Goal: Book appointment/travel/reservation

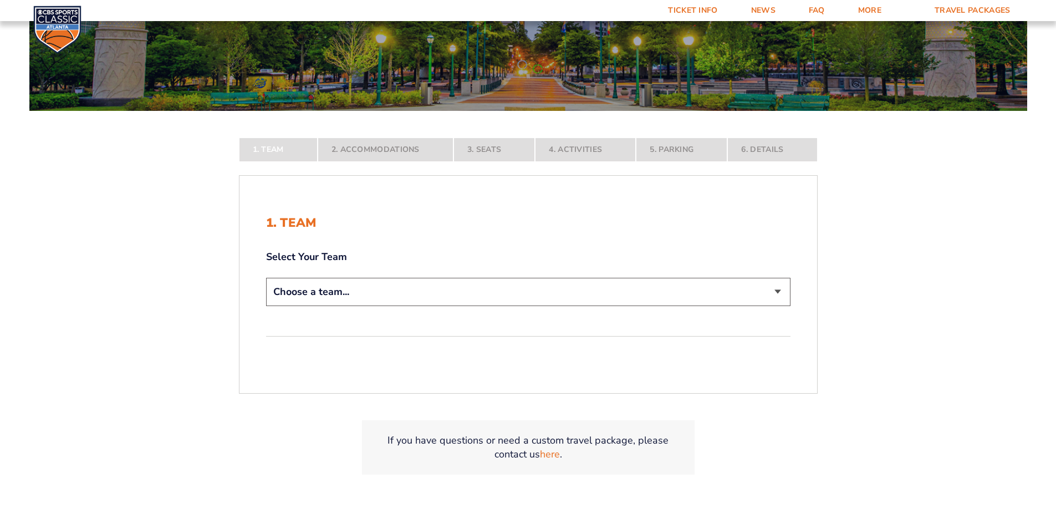
scroll to position [166, 0]
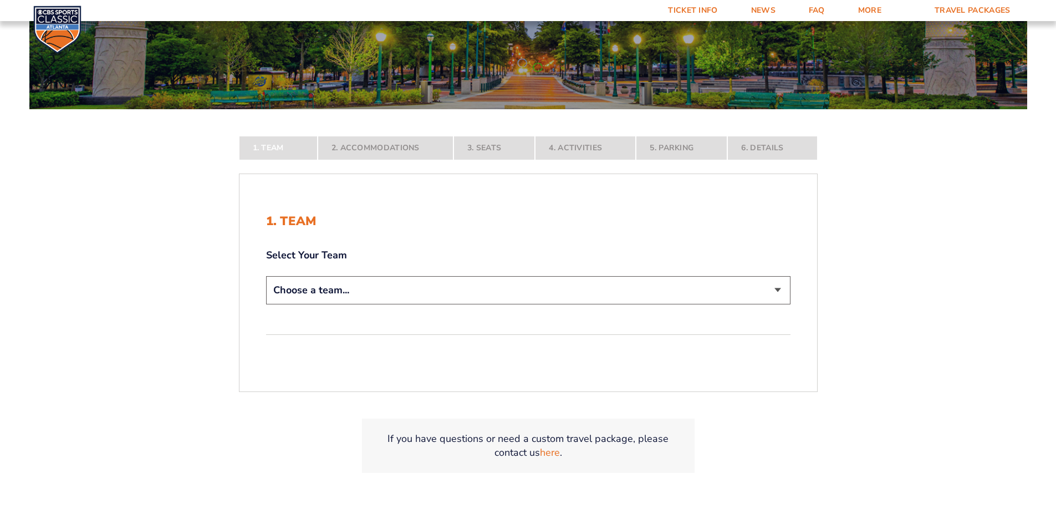
click at [492, 297] on select "Choose a team... [US_STATE] Wildcats [US_STATE] State Buckeyes [US_STATE] Tar H…" at bounding box center [528, 290] width 525 height 28
select select "12956"
click at [266, 304] on select "Choose a team... [US_STATE] Wildcats [US_STATE] State Buckeyes [US_STATE] Tar H…" at bounding box center [528, 290] width 525 height 28
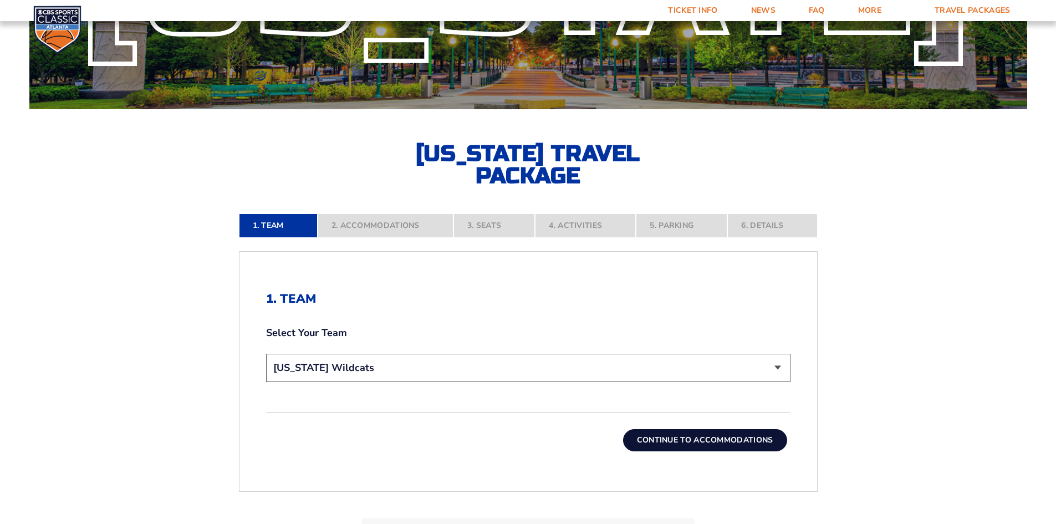
click at [731, 444] on button "Continue To Accommodations" at bounding box center [705, 440] width 164 height 22
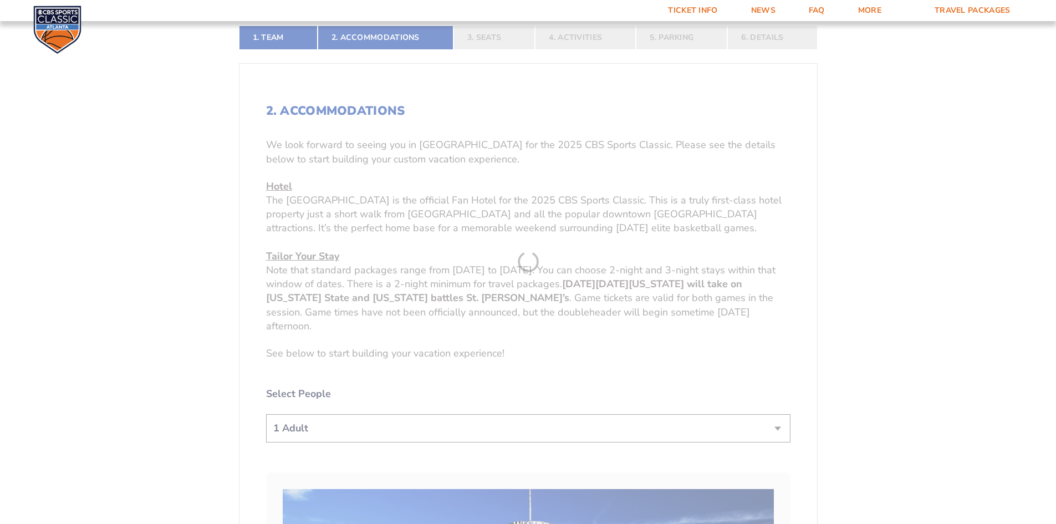
scroll to position [470, 0]
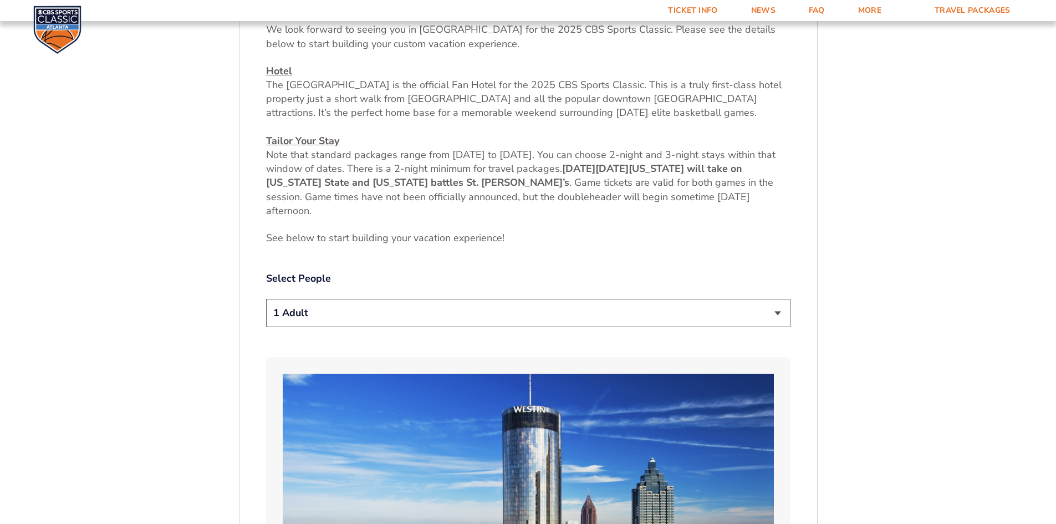
click at [562, 318] on select "1 Adult 2 Adults 3 Adults 4 Adults 2 Adults + 1 Child 2 Adults + 2 Children 2 A…" at bounding box center [528, 313] width 525 height 28
select select "3 Adults"
click at [266, 299] on select "1 Adult 2 Adults 3 Adults 4 Adults 2 Adults + 1 Child 2 Adults + 2 Children 2 A…" at bounding box center [528, 313] width 525 height 28
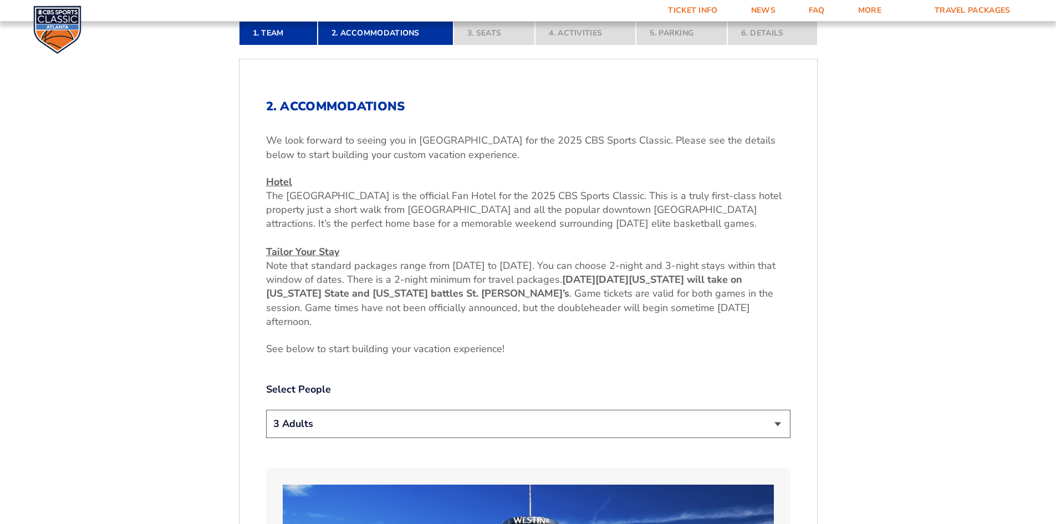
scroll to position [636, 0]
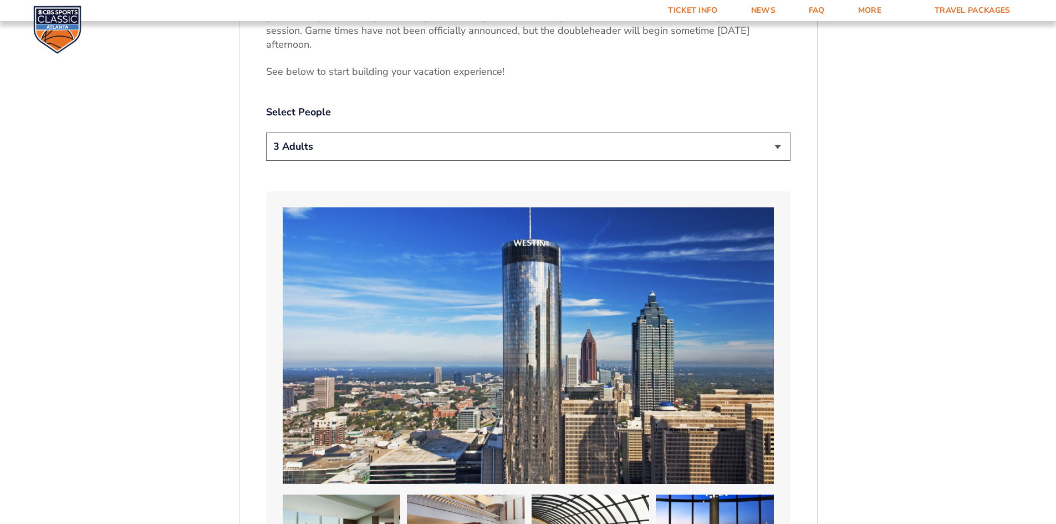
click at [381, 153] on select "1 Adult 2 Adults 3 Adults 4 Adults 2 Adults + 1 Child 2 Adults + 2 Children 2 A…" at bounding box center [528, 147] width 525 height 28
click at [266, 133] on select "1 Adult 2 Adults 3 Adults 4 Adults 2 Adults + 1 Child 2 Adults + 2 Children 2 A…" at bounding box center [528, 147] width 525 height 28
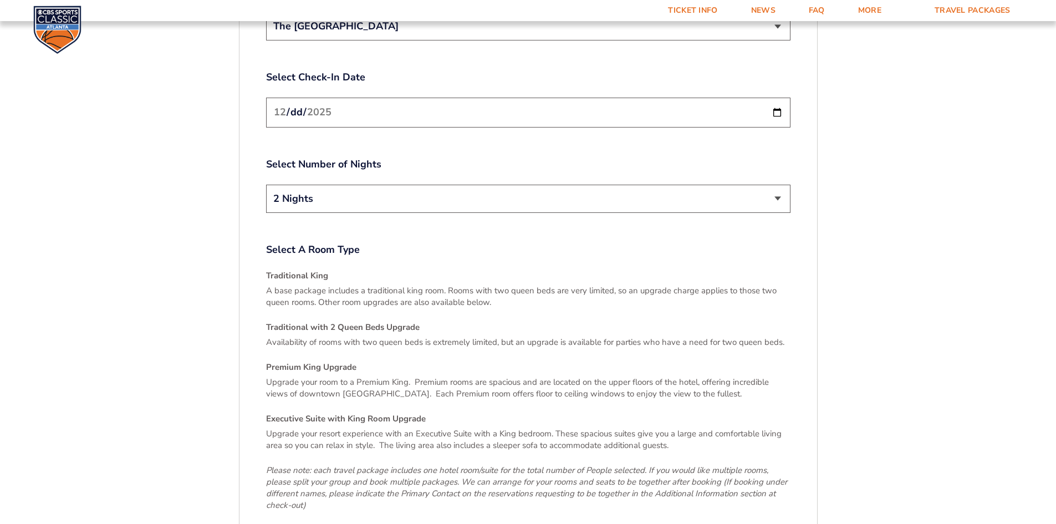
scroll to position [1579, 0]
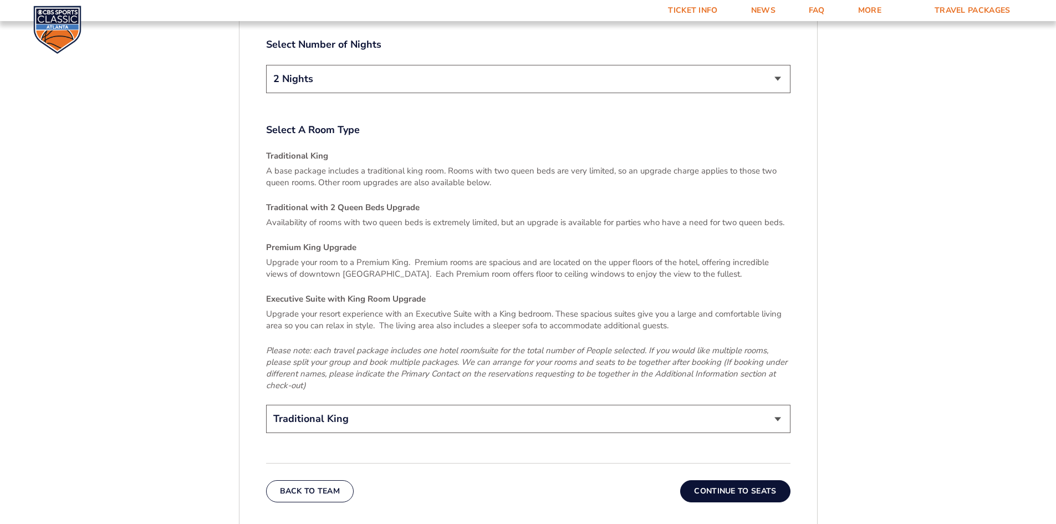
click at [740, 65] on select "2 Nights 3 Nights" at bounding box center [528, 79] width 525 height 28
click at [672, 181] on div "Traditional King A base package includes a traditional king room. Rooms with tw…" at bounding box center [528, 270] width 525 height 241
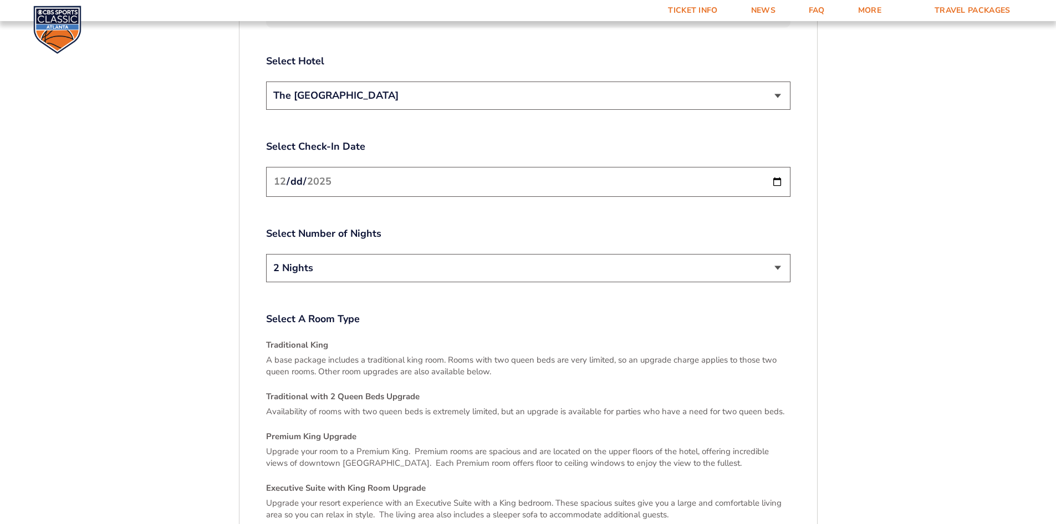
scroll to position [1301, 0]
